Goal: Task Accomplishment & Management: Manage account settings

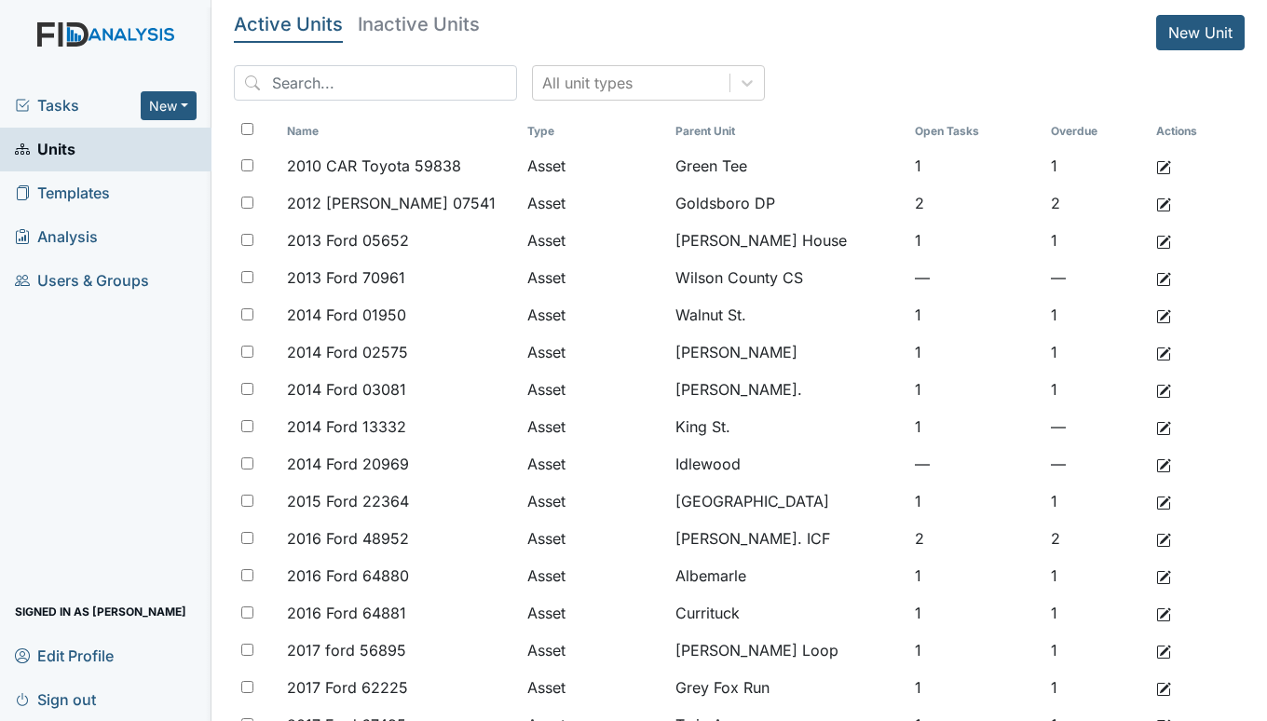
click at [62, 107] on span "Tasks" at bounding box center [78, 105] width 126 height 22
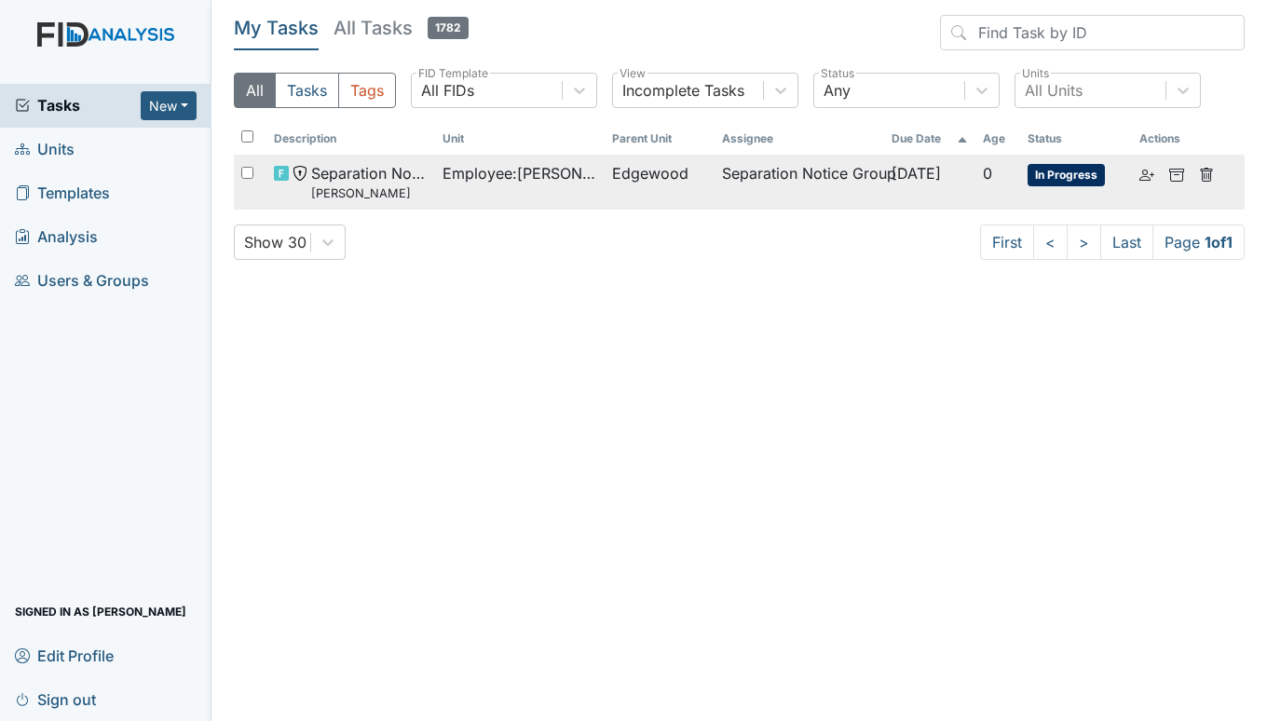
click at [453, 170] on span "Employee : Clark, Rosiland" at bounding box center [520, 173] width 154 height 22
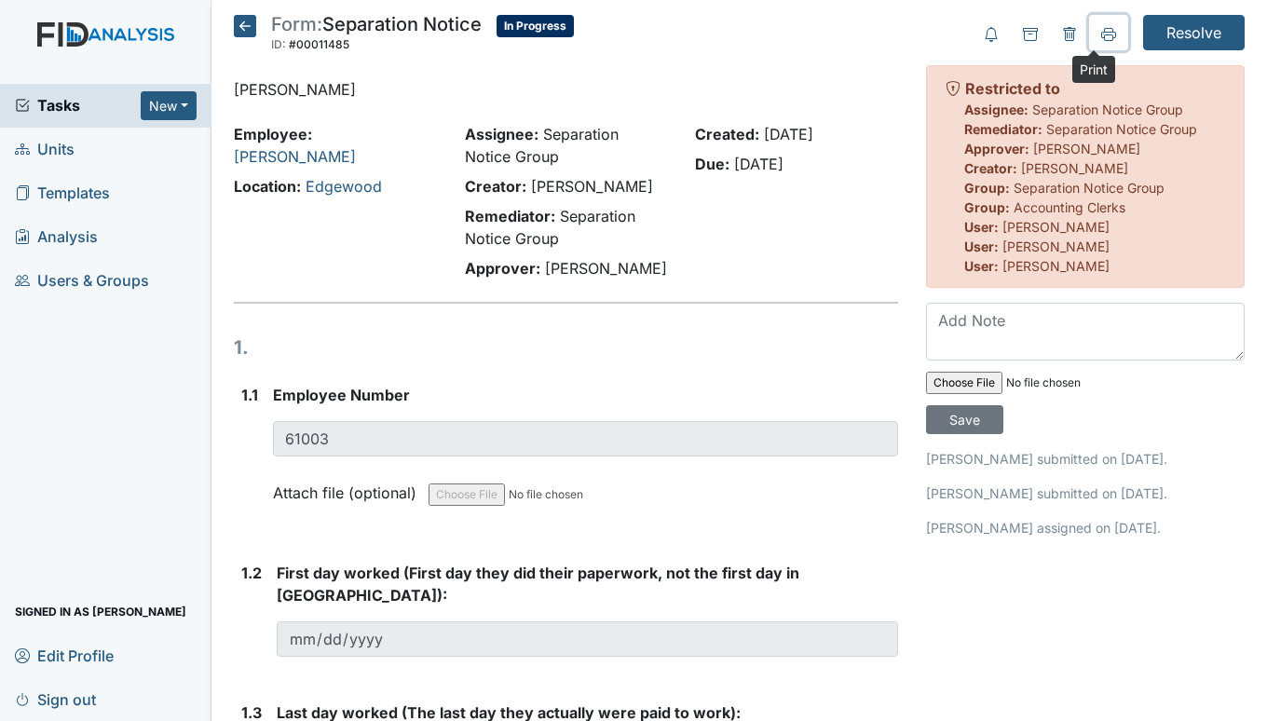
click at [1103, 34] on button at bounding box center [1108, 32] width 39 height 35
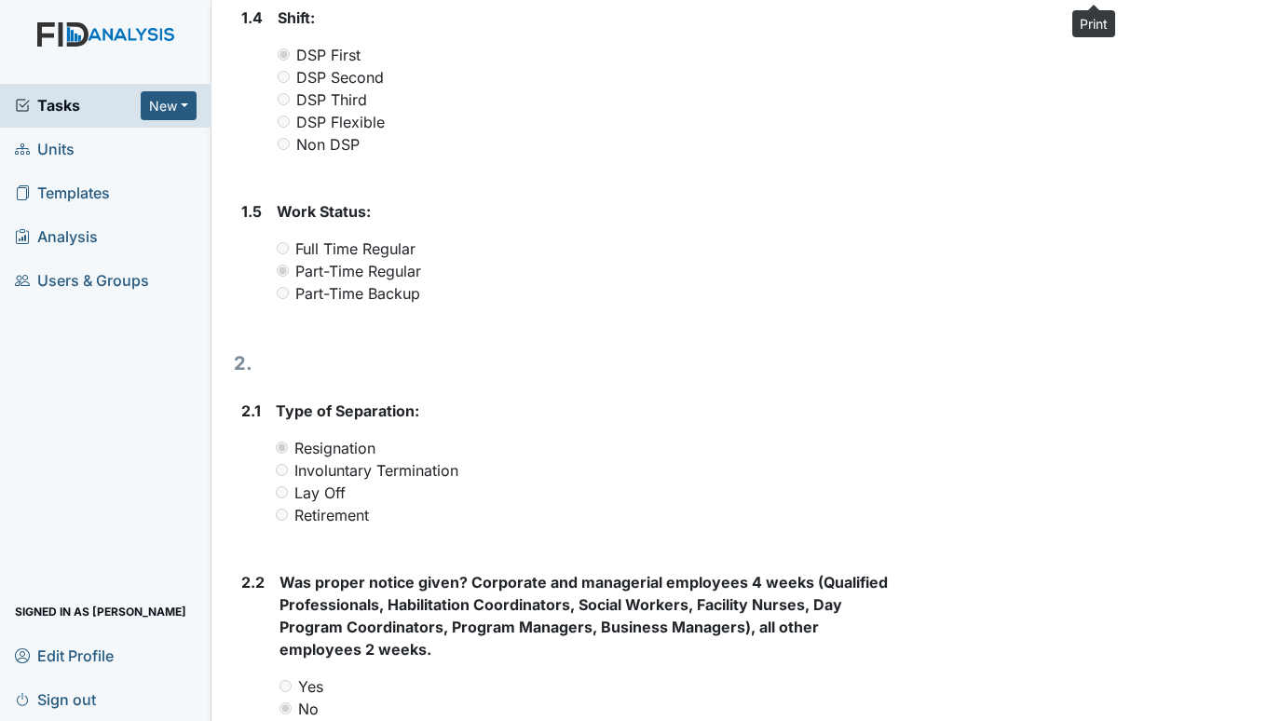
scroll to position [314, 0]
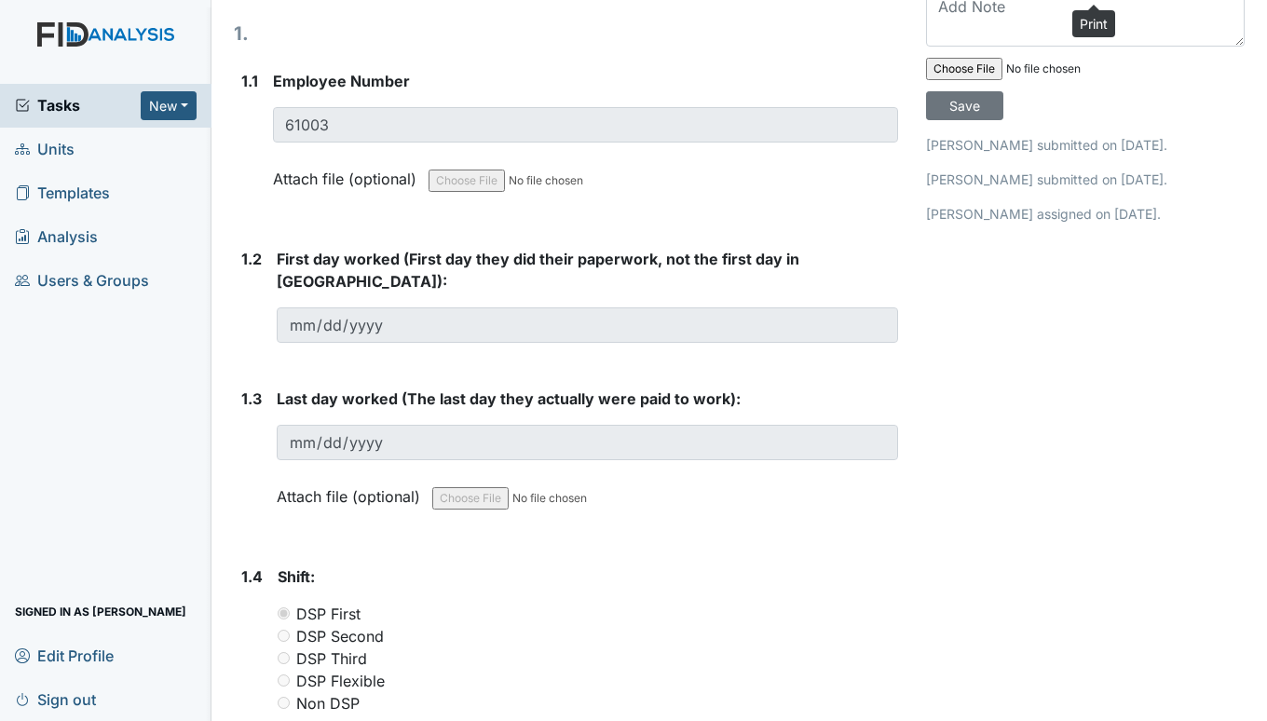
click at [80, 152] on link "Units" at bounding box center [106, 150] width 212 height 44
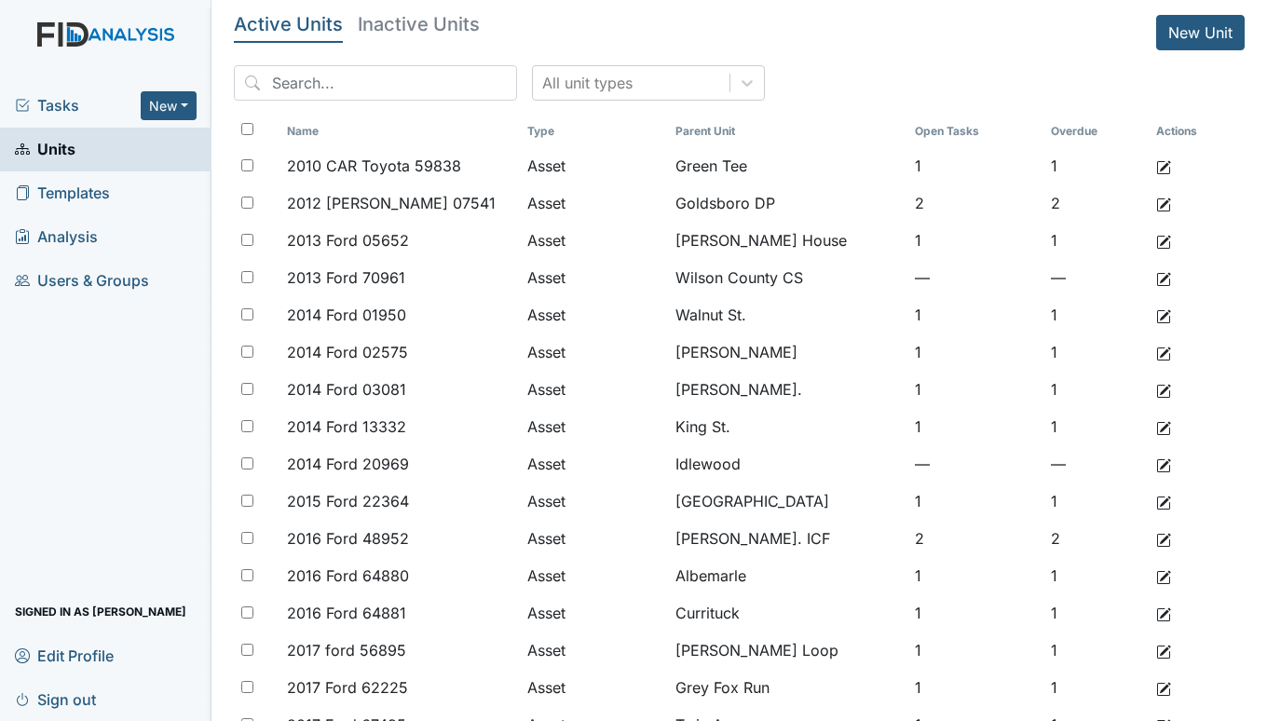
click at [58, 94] on span "Tasks" at bounding box center [78, 105] width 126 height 22
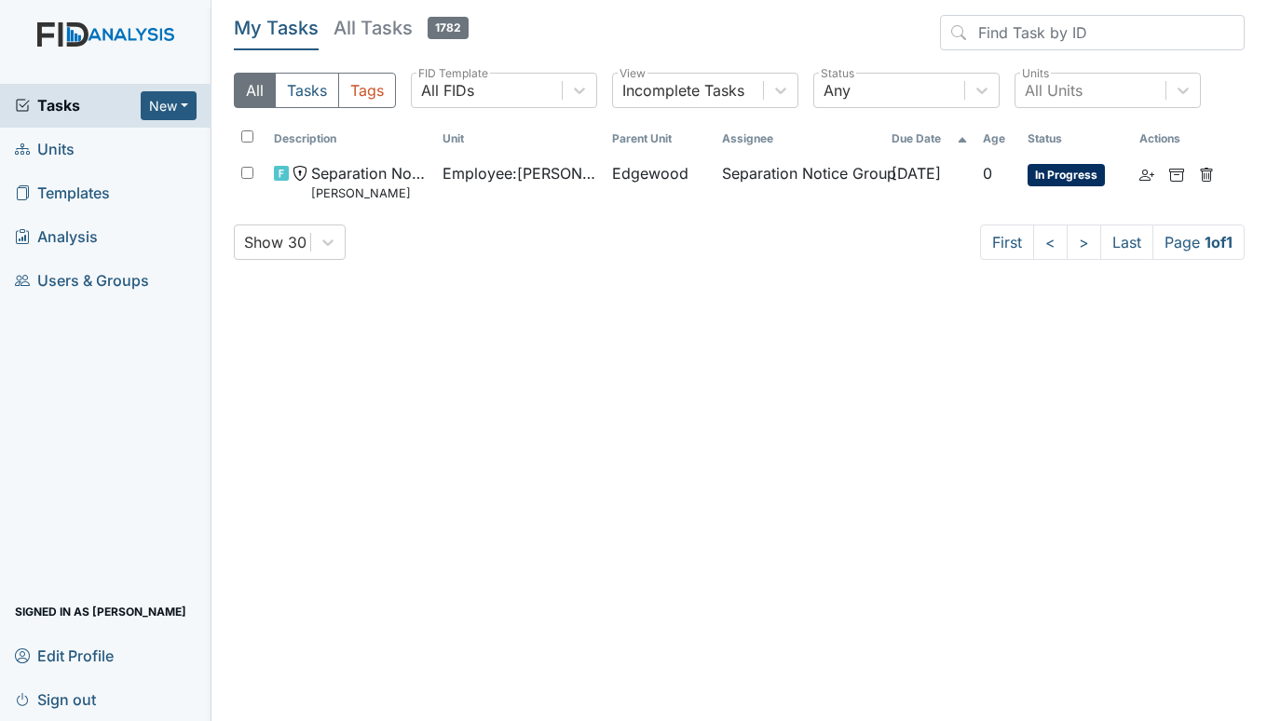
click at [58, 154] on span "Units" at bounding box center [45, 149] width 60 height 29
